Goal: Task Accomplishment & Management: Manage account settings

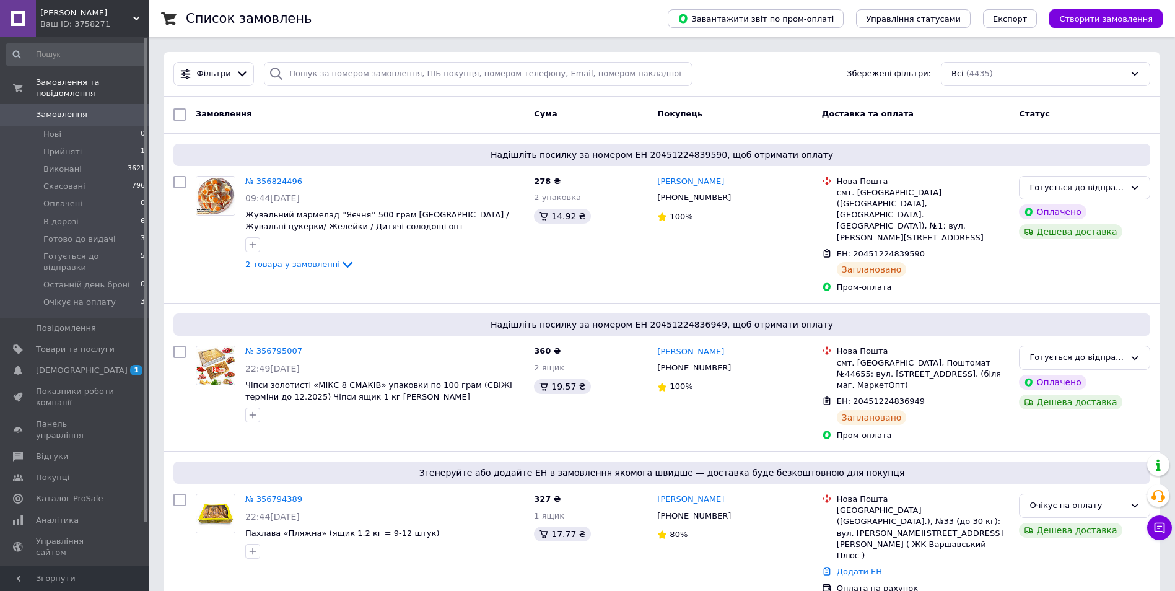
click at [116, 365] on span "1 0" at bounding box center [132, 370] width 34 height 11
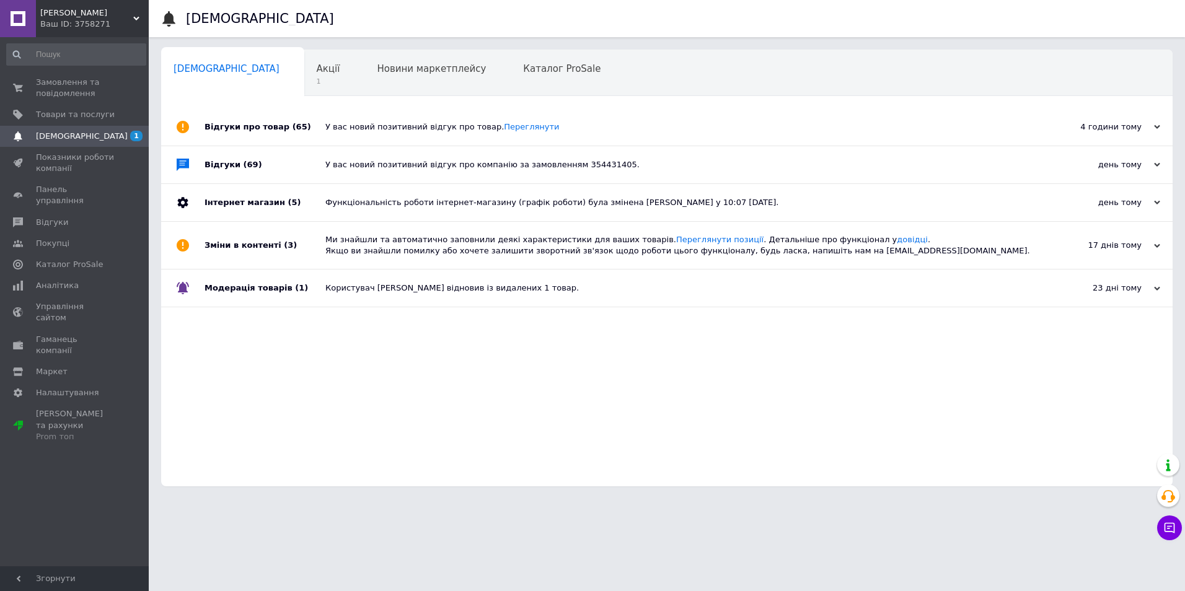
click at [372, 115] on div "У вас новий позитивний відгук про товар. [GEOGRAPHIC_DATA]" at bounding box center [680, 126] width 711 height 37
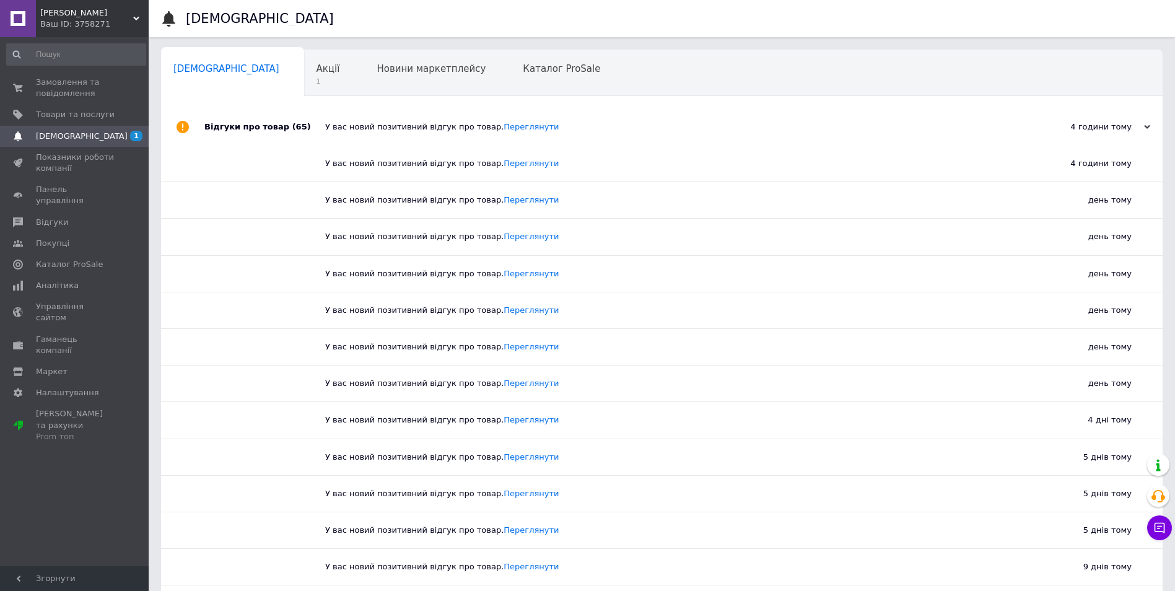
click at [596, 112] on div "У вас новий позитивний відгук про товар. [GEOGRAPHIC_DATA]" at bounding box center [675, 126] width 701 height 37
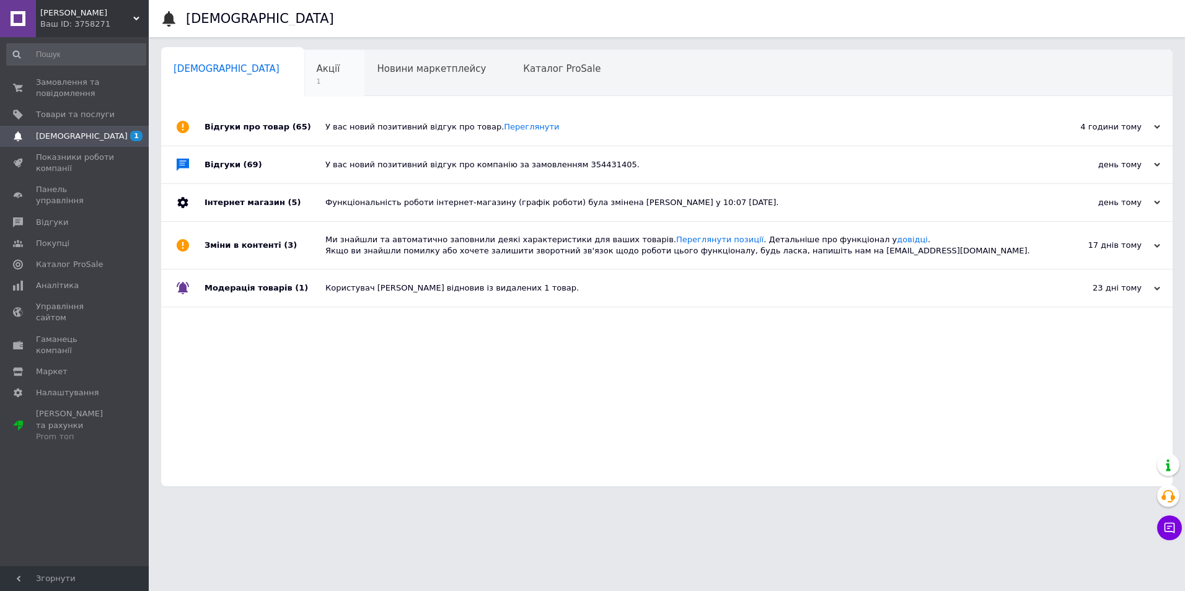
click at [304, 74] on div "Акції 1" at bounding box center [334, 73] width 61 height 47
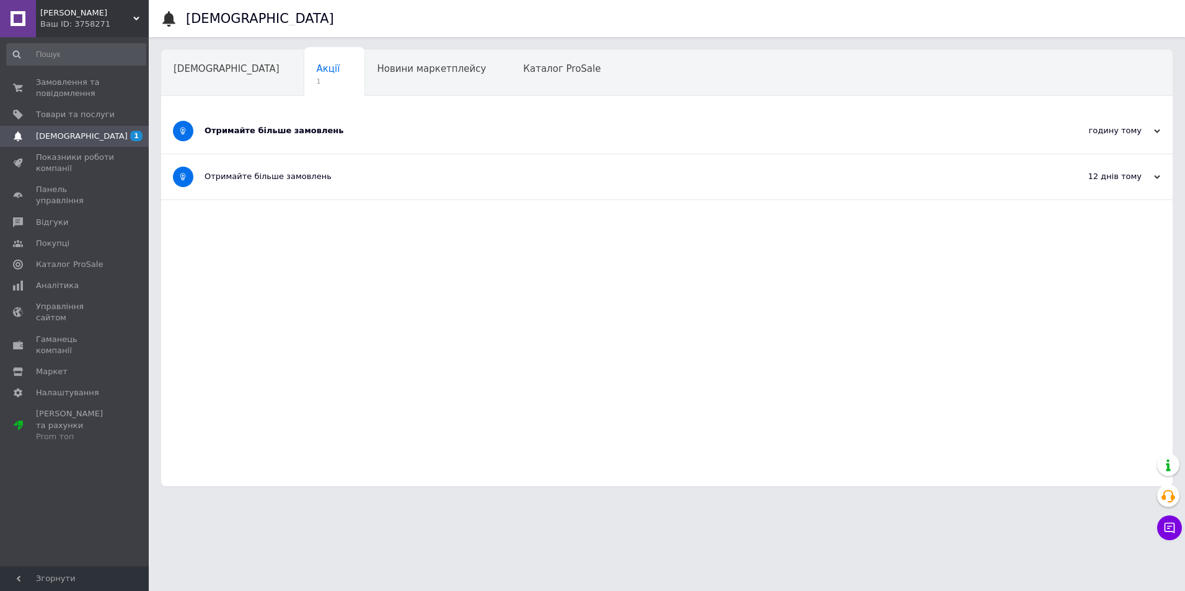
click at [322, 127] on div "Отримайте більше замовлень" at bounding box center [620, 130] width 832 height 11
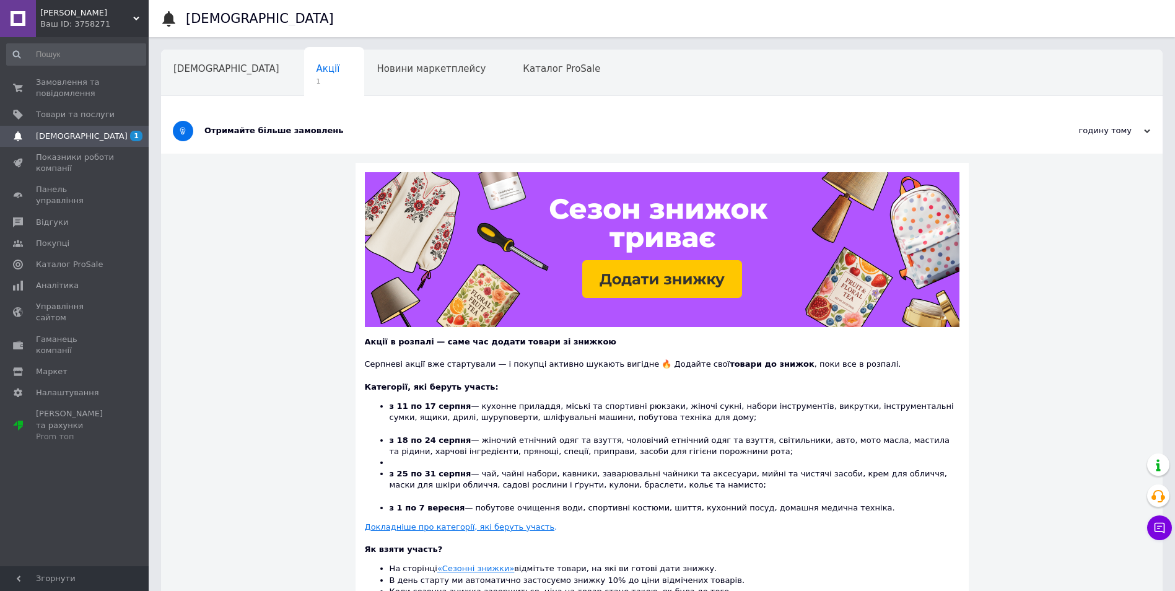
drag, startPoint x: 237, startPoint y: 69, endPoint x: 289, endPoint y: 57, distance: 52.8
drag, startPoint x: 289, startPoint y: 57, endPoint x: 282, endPoint y: 40, distance: 18.6
click at [282, 40] on div "Сповіщення Сповіщення Акції 1 Новини маркетплейсу Каталог ProSale Навчання та з…" at bounding box center [662, 394] width 1027 height 789
